Goal: Task Accomplishment & Management: Use online tool/utility

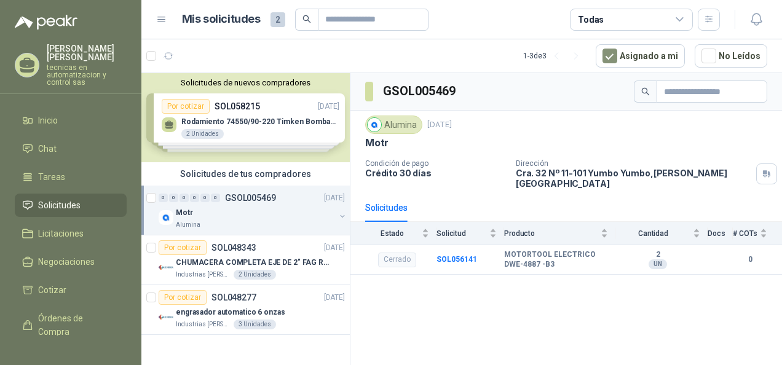
click at [280, 124] on div "Solicitudes de nuevos compradores Por cotizar SOL058215 [DATE] Rodamiento 74550…" at bounding box center [245, 117] width 208 height 89
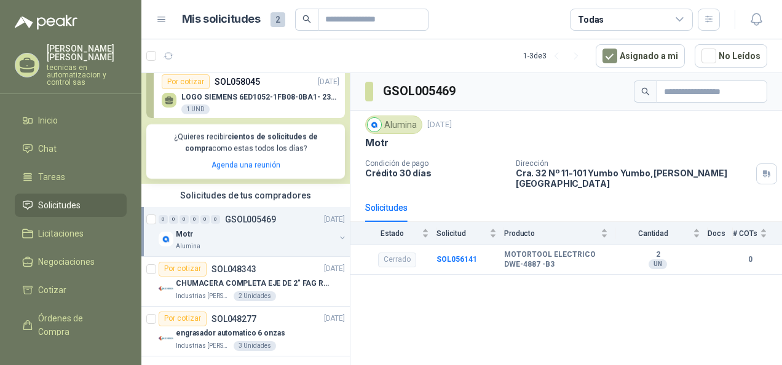
scroll to position [194, 0]
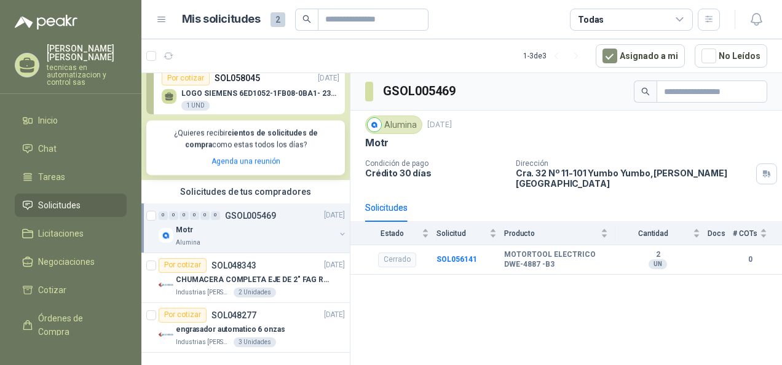
click at [339, 237] on div "0 0 0 0 0 0 GSOL005469 [DATE] Motr Alumina" at bounding box center [245, 228] width 208 height 50
click at [337, 237] on button "button" at bounding box center [342, 234] width 10 height 10
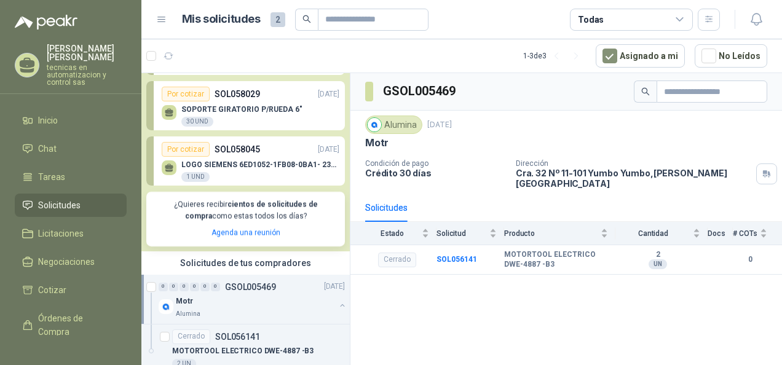
scroll to position [244, 0]
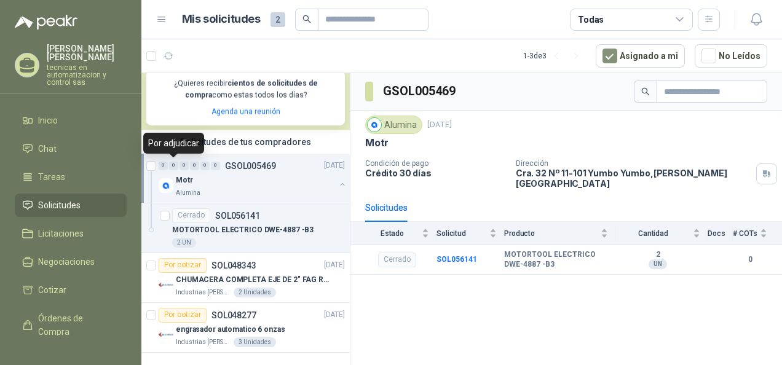
click at [176, 162] on div "0" at bounding box center [173, 166] width 9 height 9
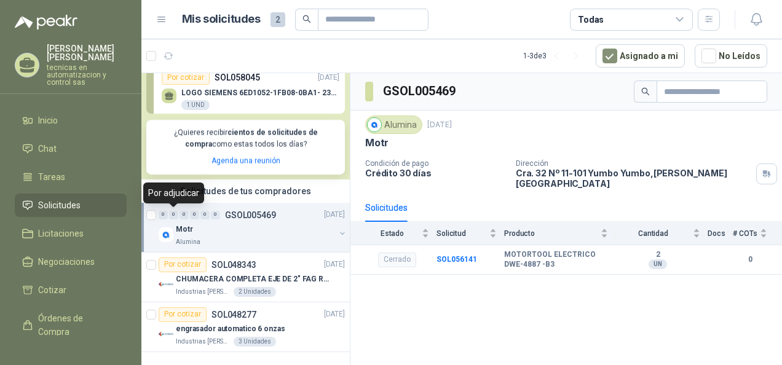
scroll to position [194, 0]
click at [193, 211] on div "0" at bounding box center [194, 215] width 9 height 9
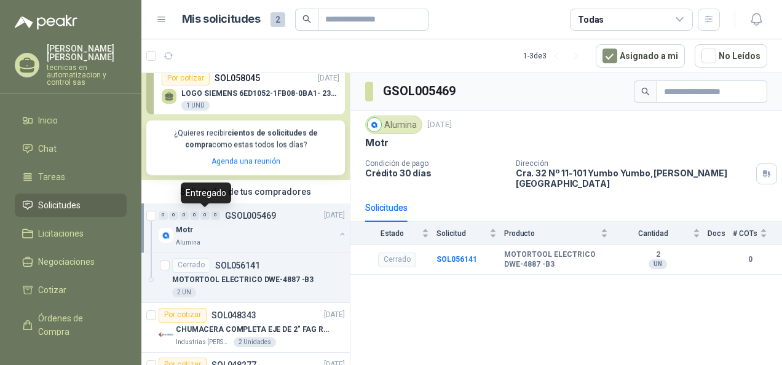
click at [204, 218] on div "0" at bounding box center [204, 215] width 9 height 9
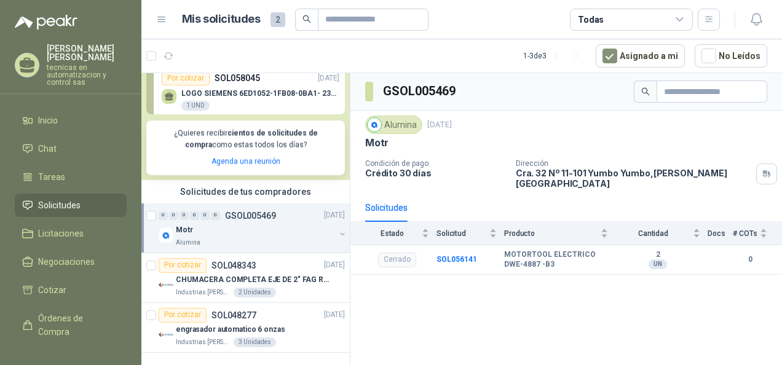
click at [216, 218] on div "0" at bounding box center [215, 215] width 9 height 9
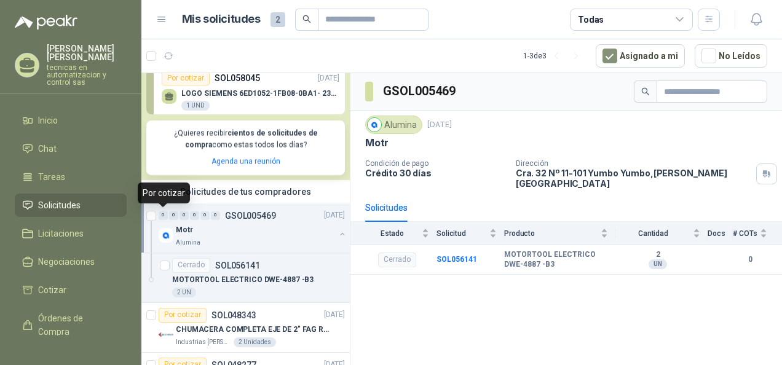
click at [159, 216] on div "0" at bounding box center [163, 215] width 9 height 9
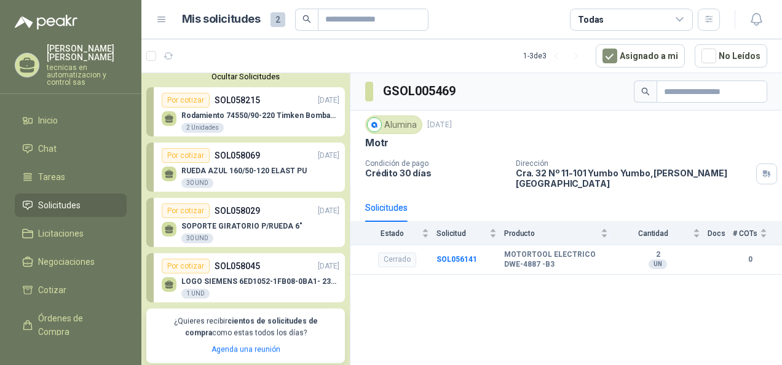
scroll to position [0, 0]
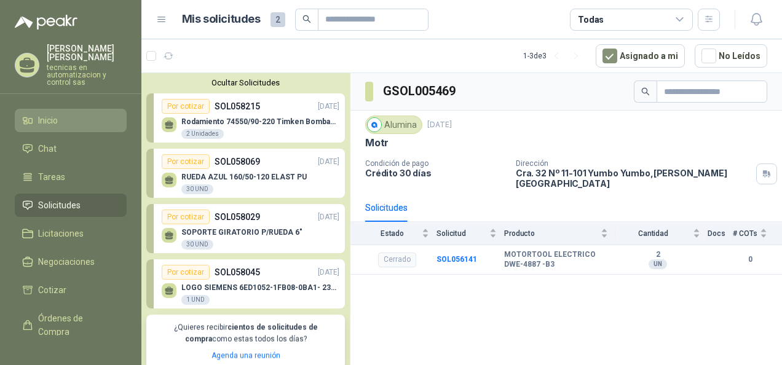
click at [68, 109] on link "Inicio" at bounding box center [71, 120] width 112 height 23
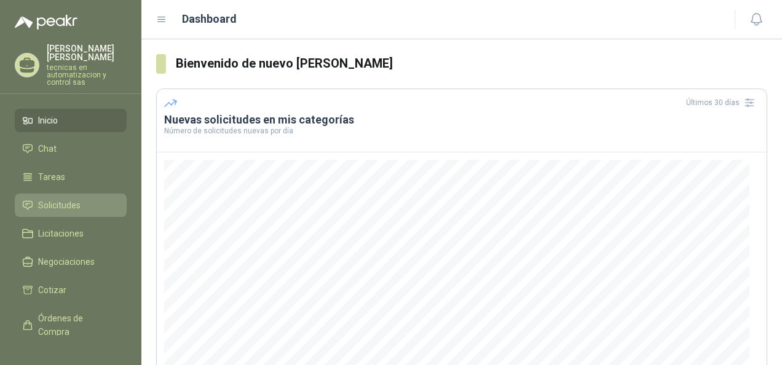
click at [53, 200] on span "Solicitudes" at bounding box center [59, 206] width 42 height 14
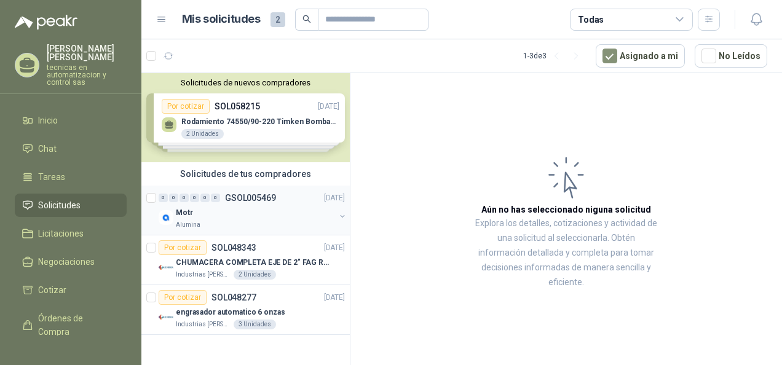
click at [175, 217] on div "Motr Alumina" at bounding box center [253, 217] width 189 height 25
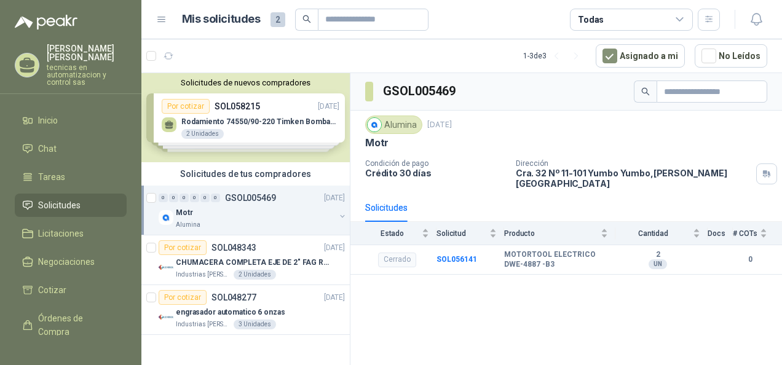
click at [259, 128] on div "Solicitudes de nuevos compradores Por cotizar SOL058215 [DATE] Rodamiento 74550…" at bounding box center [245, 117] width 208 height 89
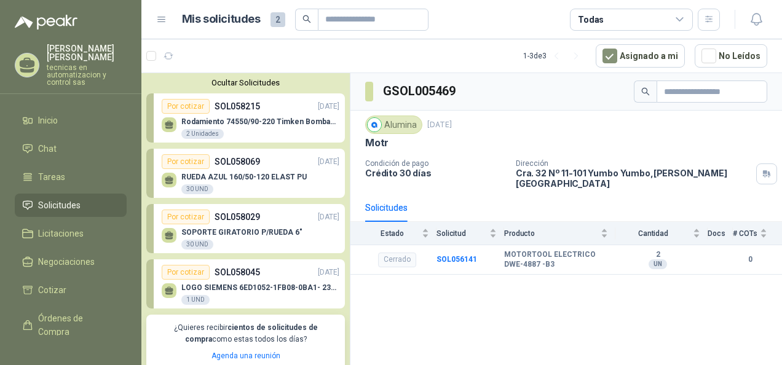
click at [290, 117] on div "Rodamiento 74550/90-220 Timken BombaVG40 2 Unidades" at bounding box center [251, 127] width 178 height 26
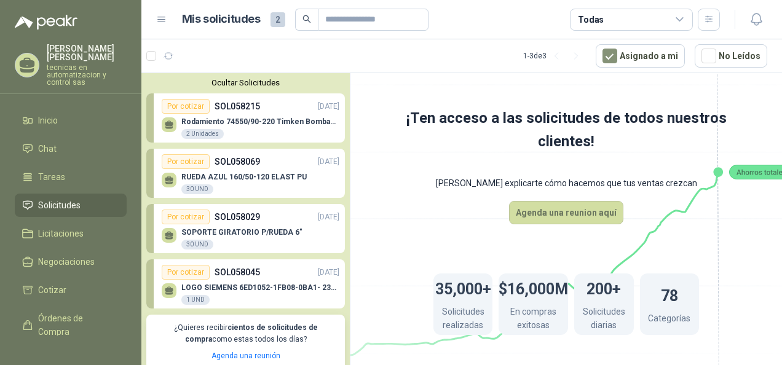
click at [264, 128] on div "Rodamiento 74550/90-220 Timken BombaVG40 2 Unidades" at bounding box center [260, 128] width 158 height 22
click at [250, 186] on div "RUEDA AZUL 160/50-120 ELAST PU 30 UND" at bounding box center [243, 184] width 125 height 22
click at [211, 168] on div "Por cotizar SOL058069 [DATE]" at bounding box center [251, 161] width 178 height 15
click at [220, 220] on p "SOL058029" at bounding box center [237, 217] width 45 height 14
click at [87, 230] on li "Licitaciones" at bounding box center [70, 234] width 97 height 14
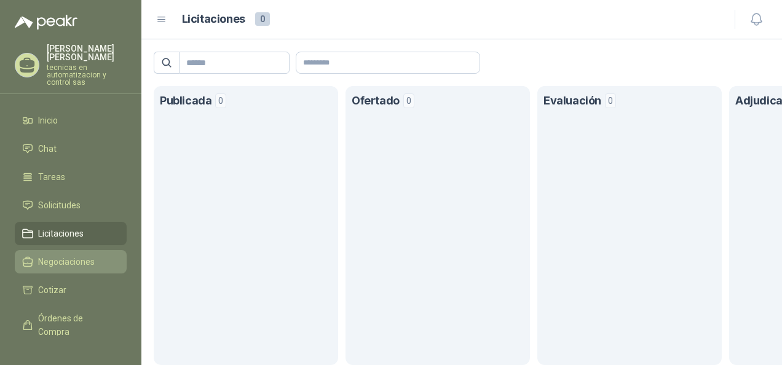
click at [70, 255] on span "Negociaciones" at bounding box center [66, 262] width 57 height 14
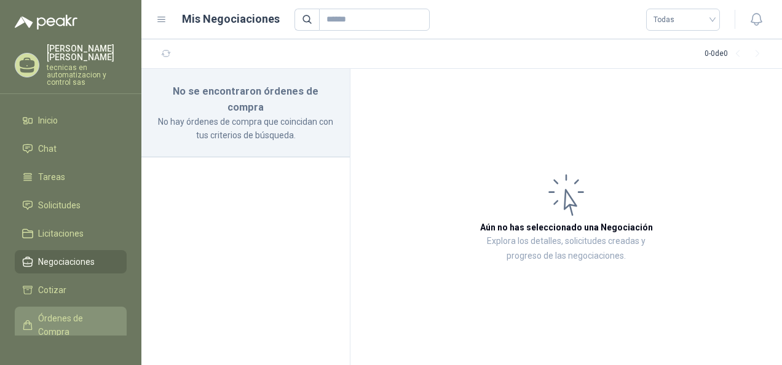
click at [43, 313] on span "Órdenes de Compra" at bounding box center [76, 325] width 77 height 27
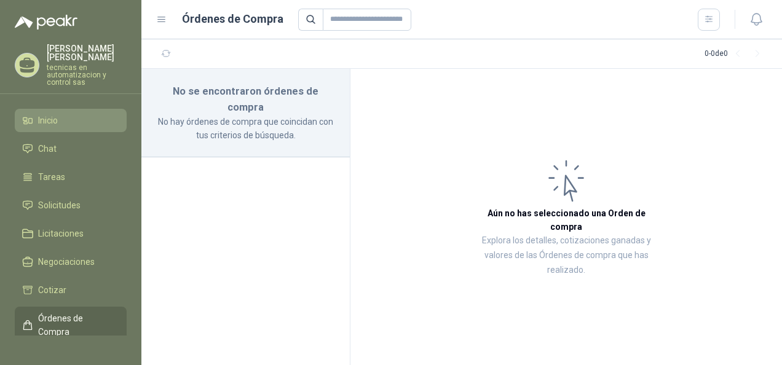
click at [57, 114] on span "Inicio" at bounding box center [48, 121] width 20 height 14
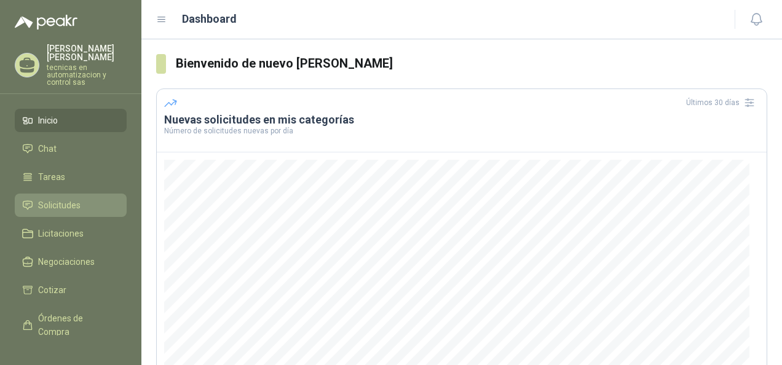
click at [63, 200] on span "Solicitudes" at bounding box center [59, 206] width 42 height 14
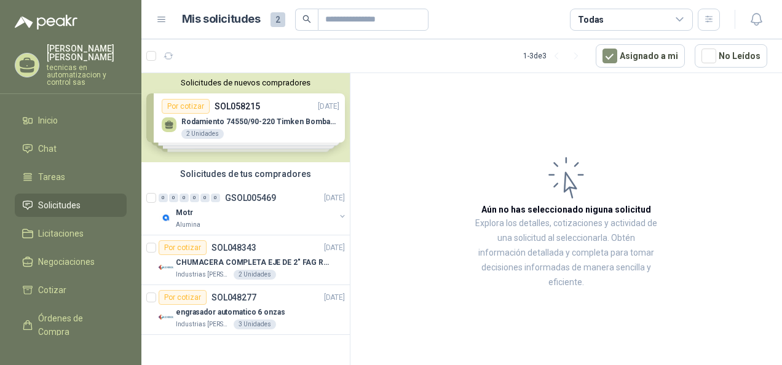
click at [152, 63] on div at bounding box center [162, 56] width 32 height 20
click at [156, 52] on div at bounding box center [162, 56] width 32 height 20
click at [222, 53] on icon "button" at bounding box center [223, 56] width 10 height 10
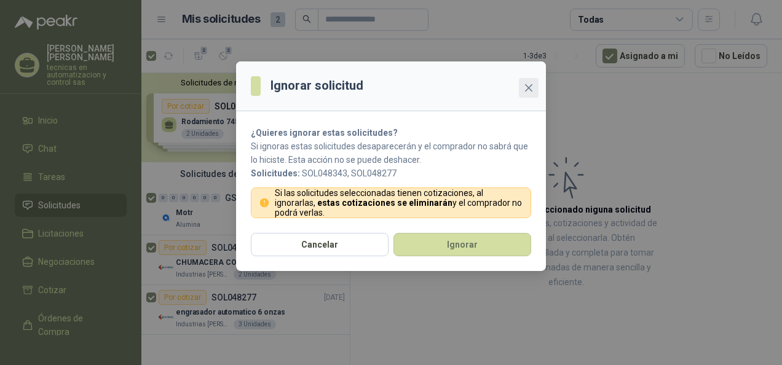
click at [528, 96] on button "Close" at bounding box center [529, 88] width 20 height 20
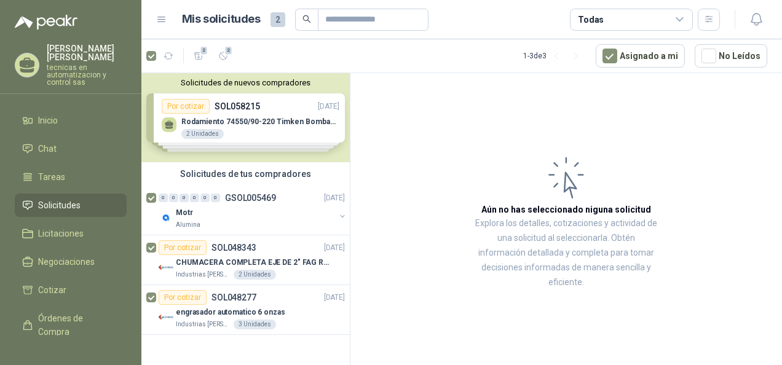
click at [157, 58] on div "2 2" at bounding box center [189, 56] width 87 height 20
click at [338, 213] on button "button" at bounding box center [342, 216] width 10 height 10
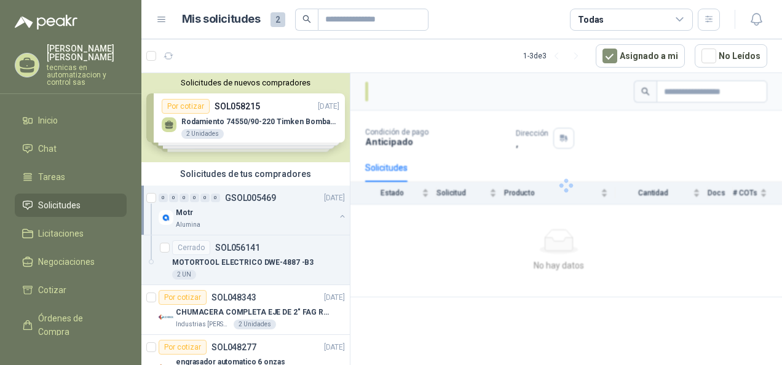
click at [278, 124] on div "Solicitudes de nuevos compradores Por cotizar SOL058215 [DATE] Rodamiento 74550…" at bounding box center [245, 117] width 208 height 89
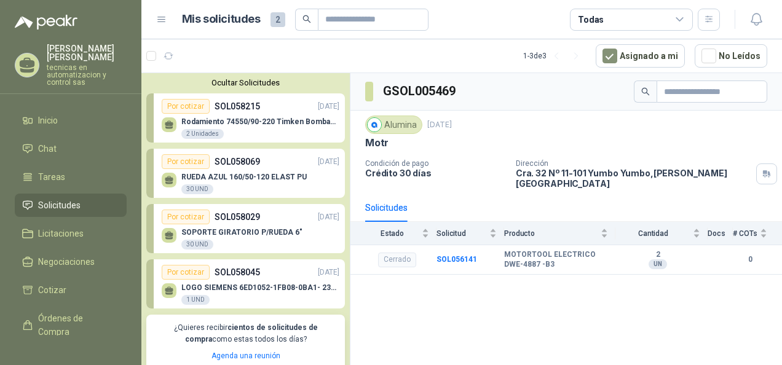
click at [211, 288] on p "LOGO SIEMENS 6ED1052-1FB08-0BA1- 230VAC" at bounding box center [260, 287] width 158 height 9
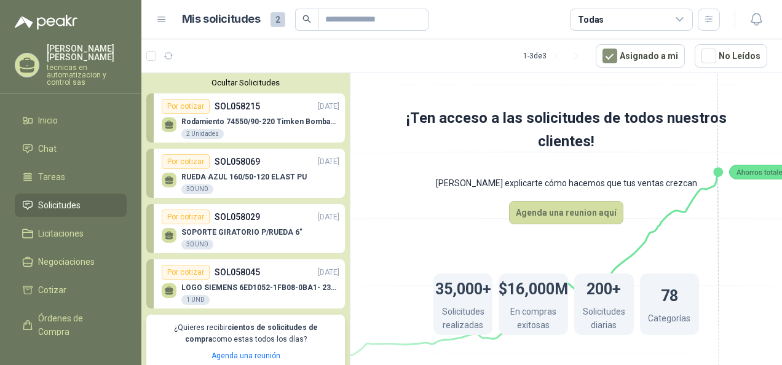
click at [267, 285] on p "LOGO SIEMENS 6ED1052-1FB08-0BA1- 230VAC" at bounding box center [260, 287] width 158 height 9
click at [199, 277] on div "Por cotizar" at bounding box center [186, 272] width 48 height 15
click at [269, 285] on p "LOGO SIEMENS 6ED1052-1FB08-0BA1- 230VAC" at bounding box center [260, 287] width 158 height 9
click at [258, 277] on div "Por cotizar SOL058045 [DATE]" at bounding box center [251, 272] width 178 height 15
click at [168, 291] on icon at bounding box center [169, 289] width 9 height 6
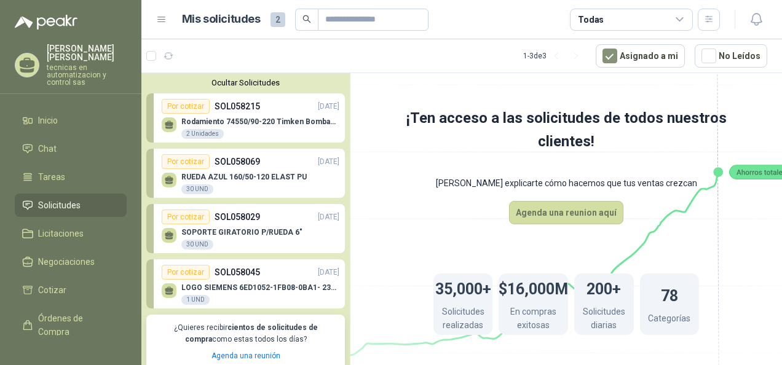
click at [183, 266] on div "Por cotizar" at bounding box center [186, 272] width 48 height 15
click at [183, 268] on div "Por cotizar" at bounding box center [186, 272] width 48 height 15
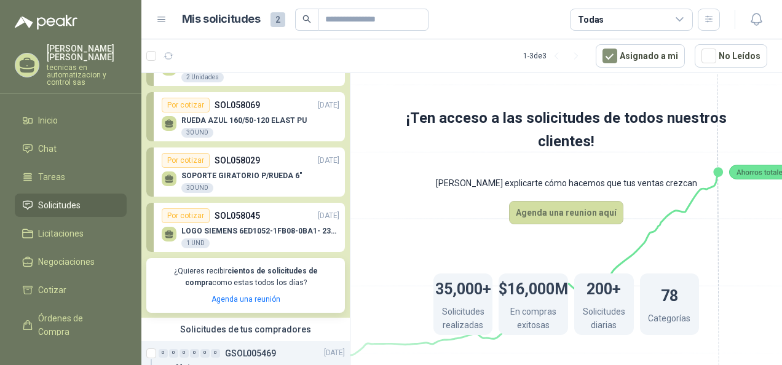
scroll to position [34, 0]
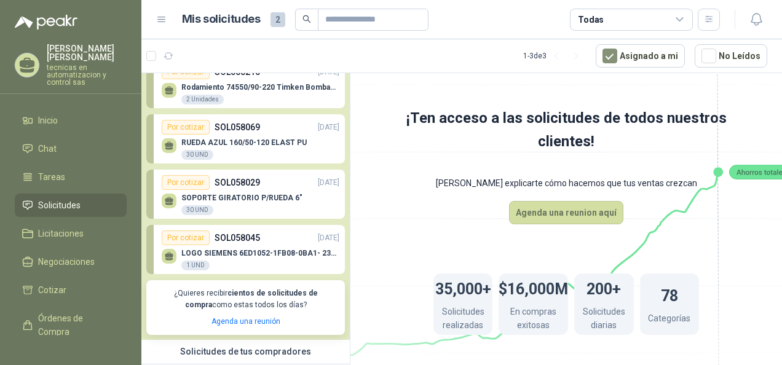
click at [292, 250] on p "LOGO SIEMENS 6ED1052-1FB08-0BA1- 230VAC" at bounding box center [260, 253] width 158 height 9
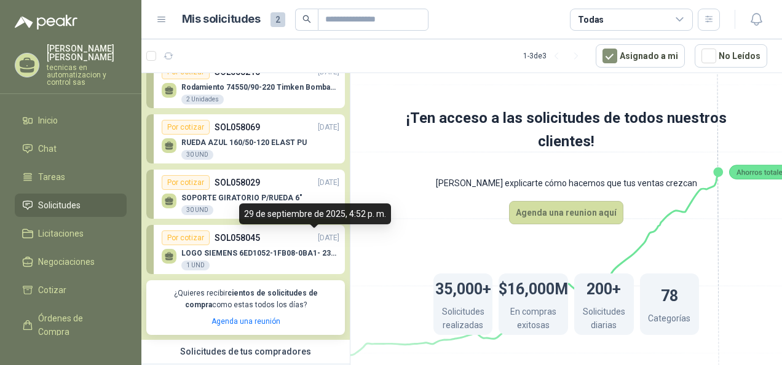
click at [318, 235] on p "[DATE]" at bounding box center [329, 238] width 22 height 12
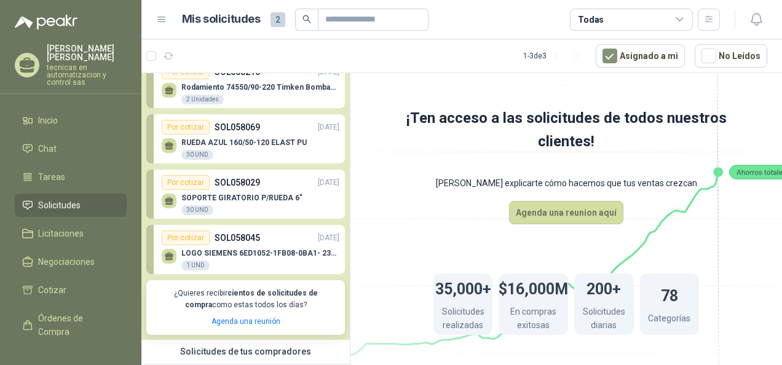
click at [268, 240] on div "Por cotizar SOL058045 [DATE]" at bounding box center [251, 237] width 178 height 15
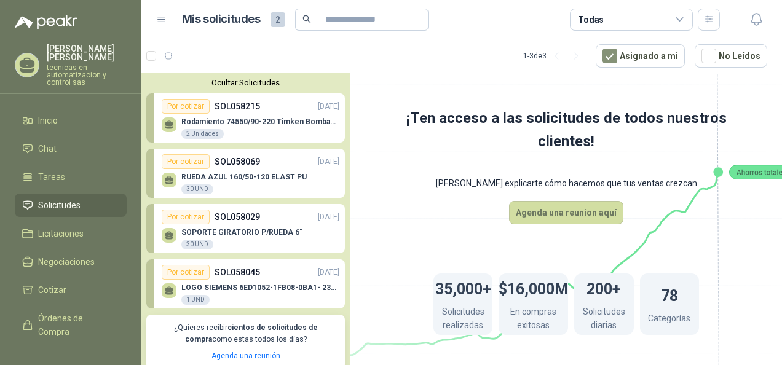
click at [188, 265] on div "Por cotizar" at bounding box center [186, 272] width 48 height 15
click at [191, 274] on div "Por cotizar" at bounding box center [186, 272] width 48 height 15
drag, startPoint x: 703, startPoint y: 58, endPoint x: 717, endPoint y: 68, distance: 16.7
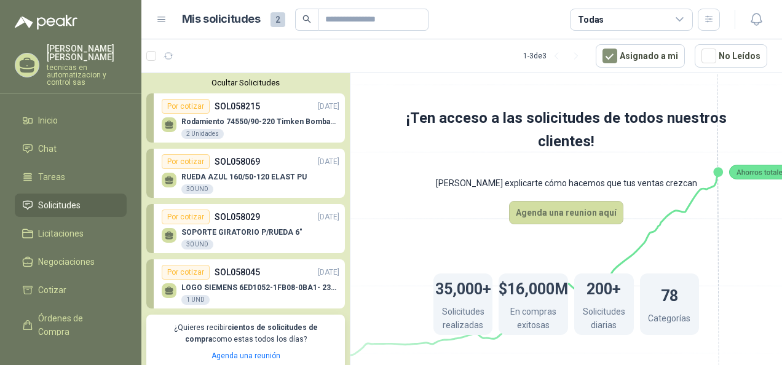
click at [717, 68] on article "1 - 3 de 3 Asignado a mi No Leídos" at bounding box center [461, 55] width 640 height 33
click at [258, 275] on div "Por cotizar SOL058045 [DATE]" at bounding box center [251, 272] width 178 height 15
click at [195, 271] on div "Por cotizar" at bounding box center [186, 272] width 48 height 15
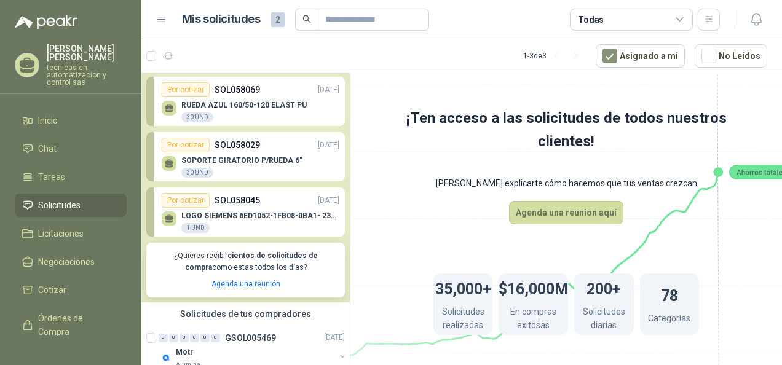
scroll to position [71, 0]
click at [51, 283] on span "Cotizar" at bounding box center [52, 290] width 28 height 14
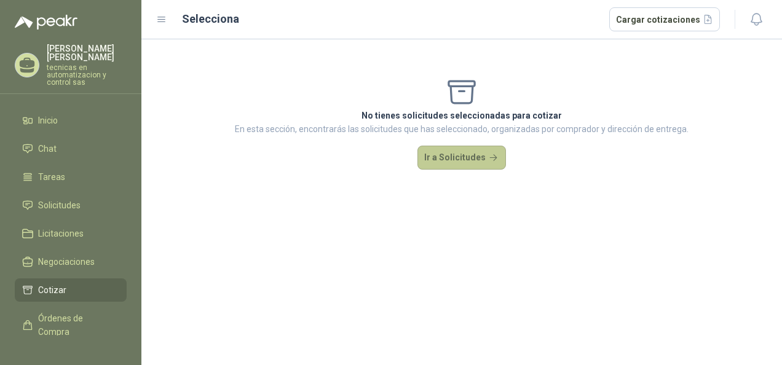
click at [435, 157] on button "Ir a Solicitudes" at bounding box center [461, 158] width 89 height 25
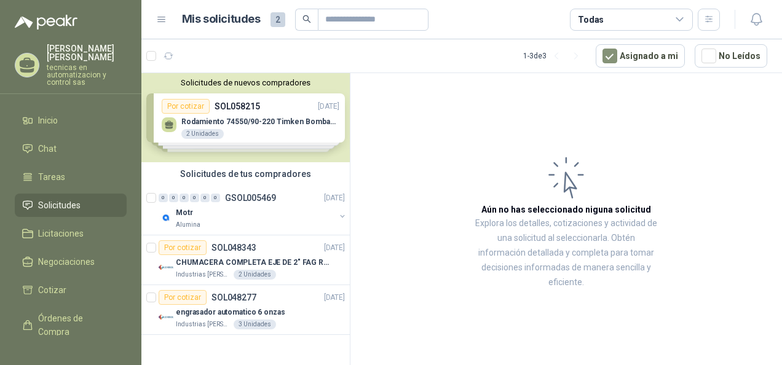
click at [291, 130] on div "Solicitudes de nuevos compradores Por cotizar SOL058215 [DATE] Rodamiento 74550…" at bounding box center [245, 117] width 208 height 89
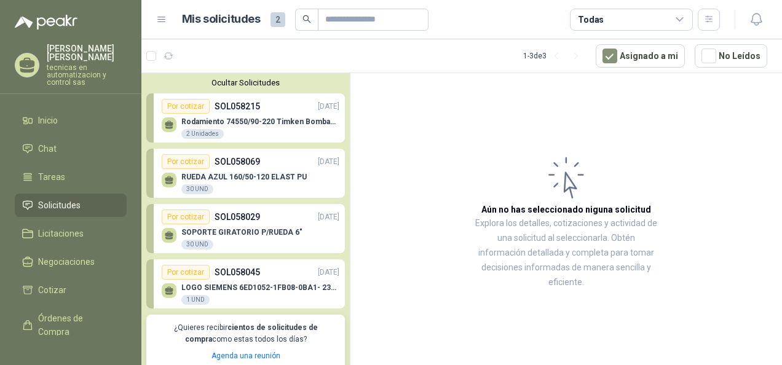
click at [232, 280] on div "LOGO SIEMENS 6ED1052-1FB08-0BA1- 230VAC 1 UND" at bounding box center [251, 293] width 178 height 26
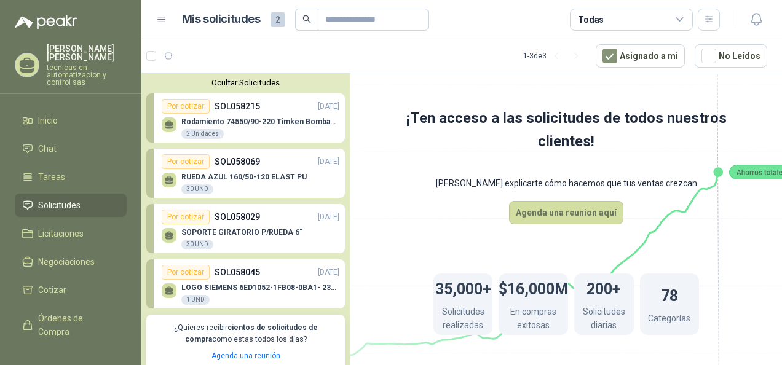
click at [232, 280] on div "LOGO SIEMENS 6ED1052-1FB08-0BA1- 230VAC 1 UND" at bounding box center [251, 293] width 178 height 26
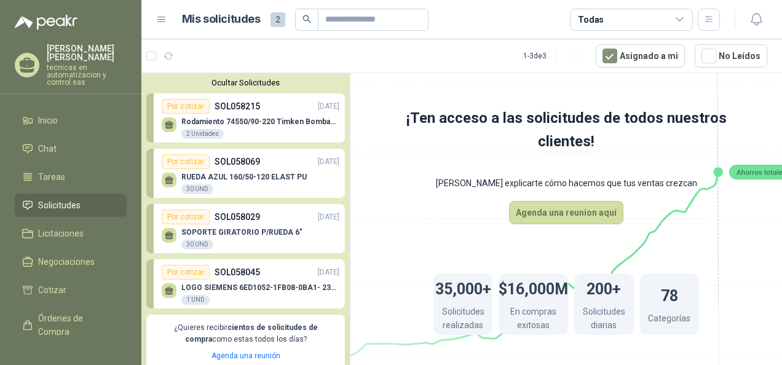
click at [466, 296] on h1 "35,000+" at bounding box center [463, 287] width 56 height 27
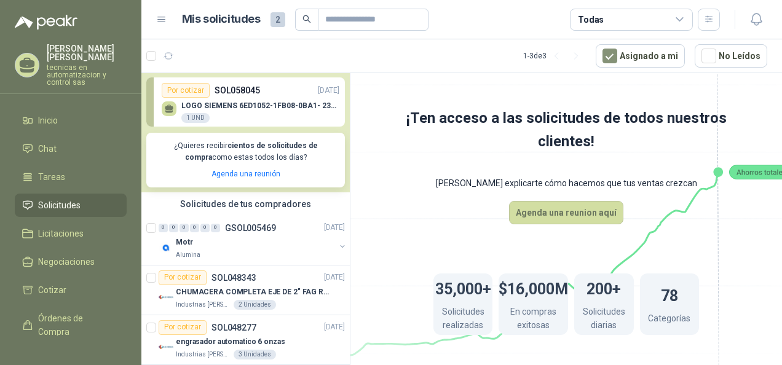
scroll to position [184, 0]
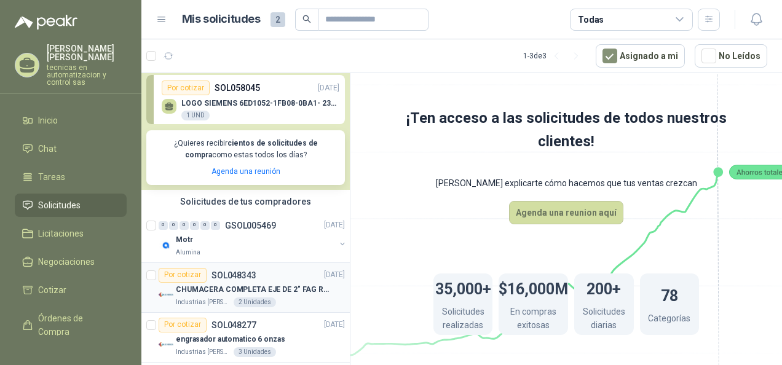
click at [224, 285] on p "CHUMACERA COMPLETA EJE DE 2" FAG REF: UCF211-32" at bounding box center [252, 290] width 153 height 12
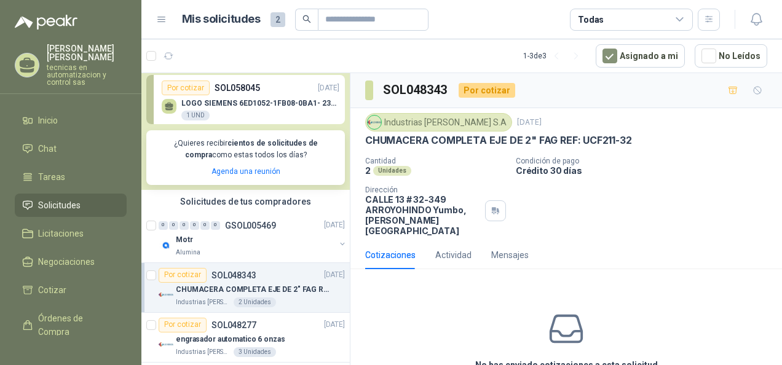
scroll to position [194, 0]
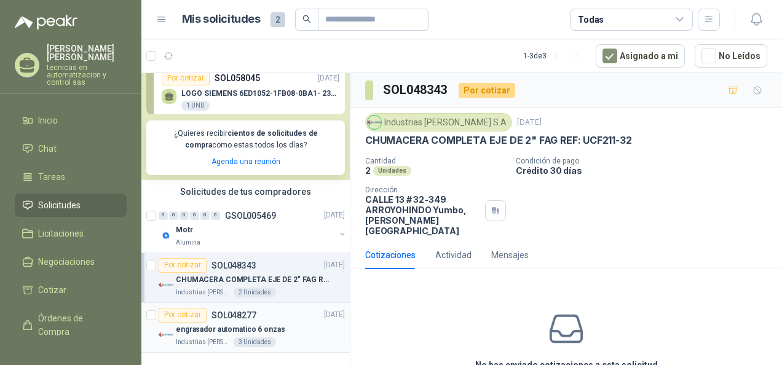
click at [204, 313] on div "Por cotizar" at bounding box center [183, 315] width 48 height 15
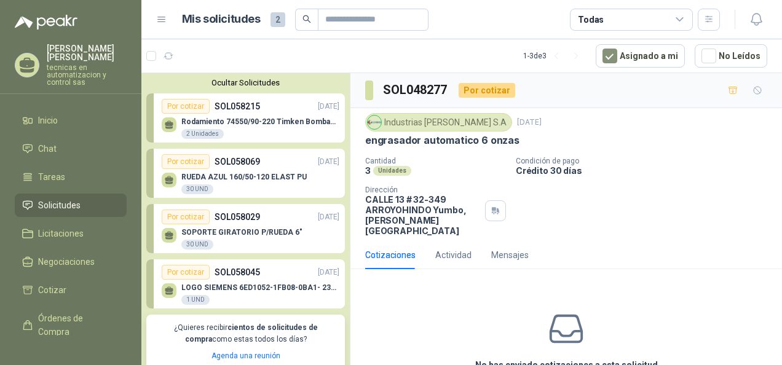
click at [200, 111] on div "Por cotizar" at bounding box center [186, 106] width 48 height 15
